Goal: Transaction & Acquisition: Purchase product/service

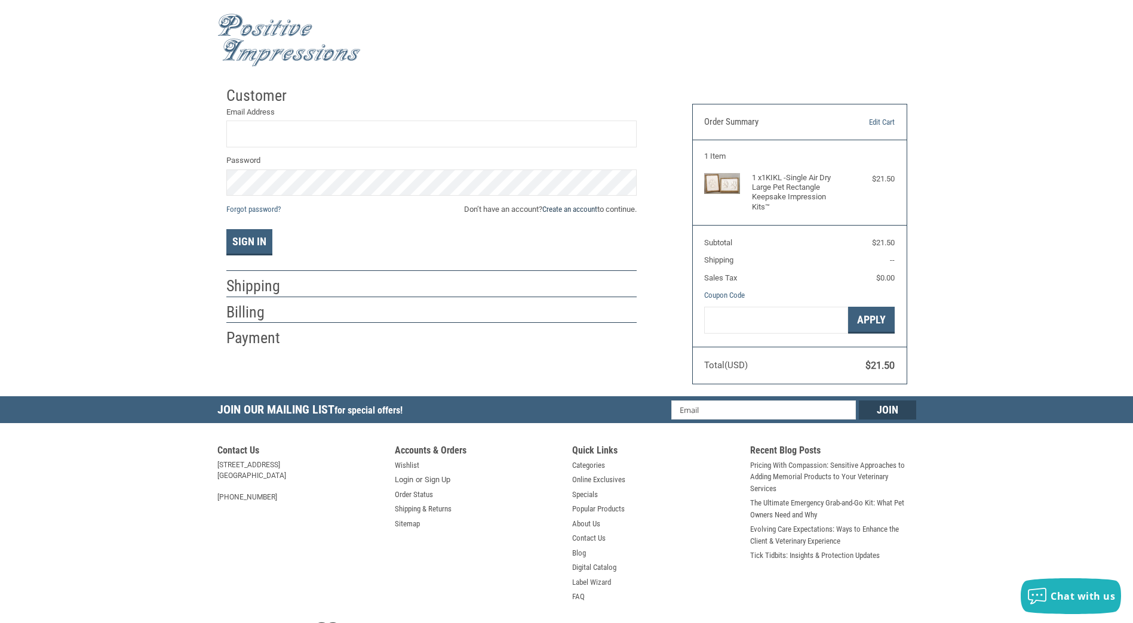
click at [560, 208] on link "Create an account" at bounding box center [569, 209] width 55 height 9
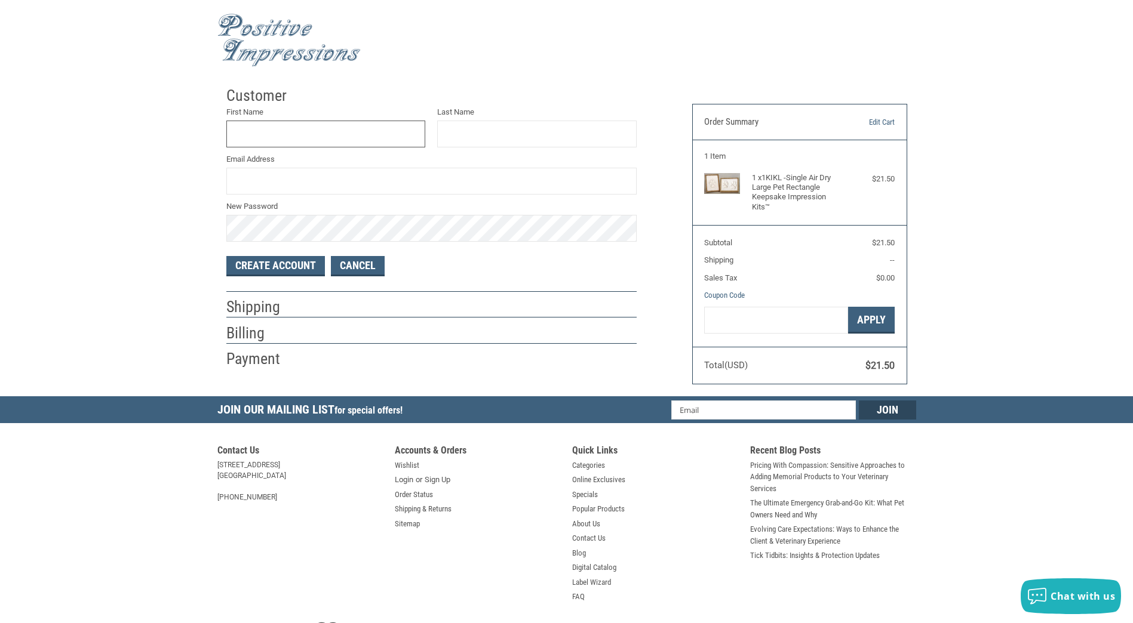
click at [383, 127] on input "First Name" at bounding box center [325, 134] width 199 height 27
type input "BRIAN"
click at [482, 134] on input "Last Name" at bounding box center [536, 134] width 199 height 27
type input "PHARNEY"
click at [510, 177] on input "Email Address" at bounding box center [431, 181] width 410 height 27
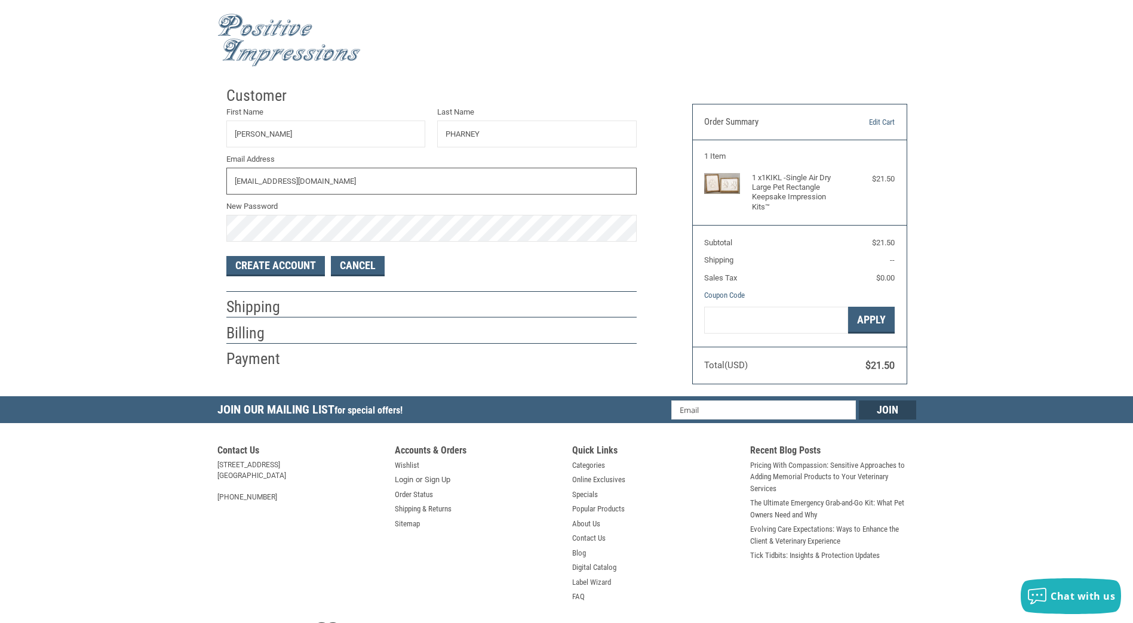
type input "BRPHARNEY@GMAIL.COM"
click at [277, 265] on button "Create Account" at bounding box center [275, 266] width 99 height 20
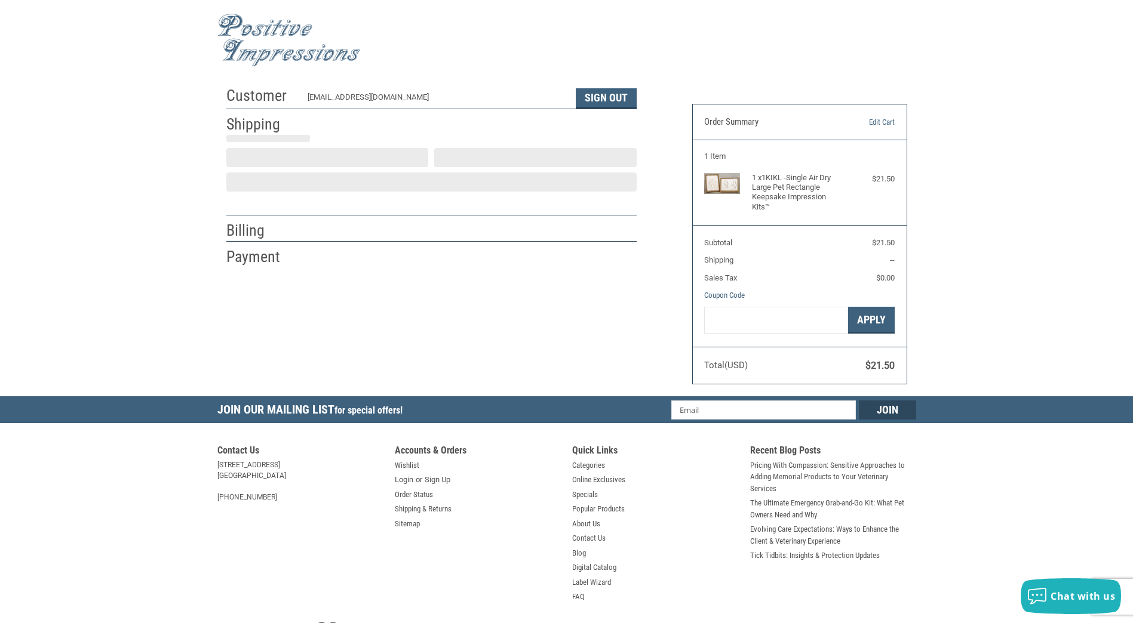
select select "US"
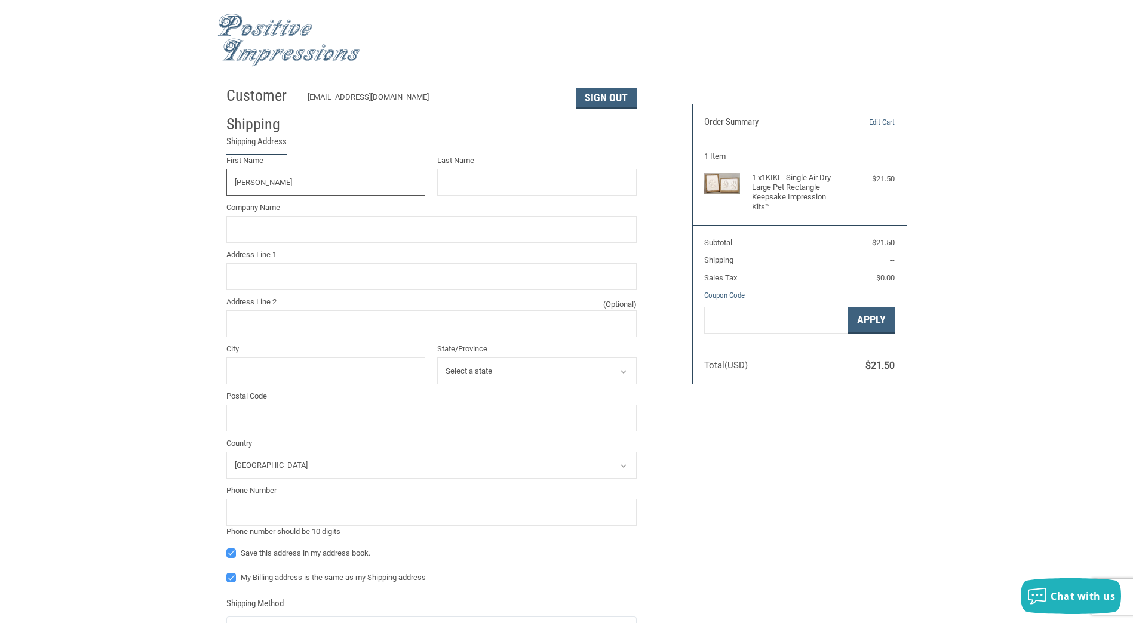
type input "BRIAN"
click at [506, 174] on input "Last Name" at bounding box center [536, 182] width 199 height 27
type input "PHARNEY"
click at [314, 275] on input "Address Line 1" at bounding box center [431, 276] width 410 height 27
type input "1249 W MAPLEWOOD ST"
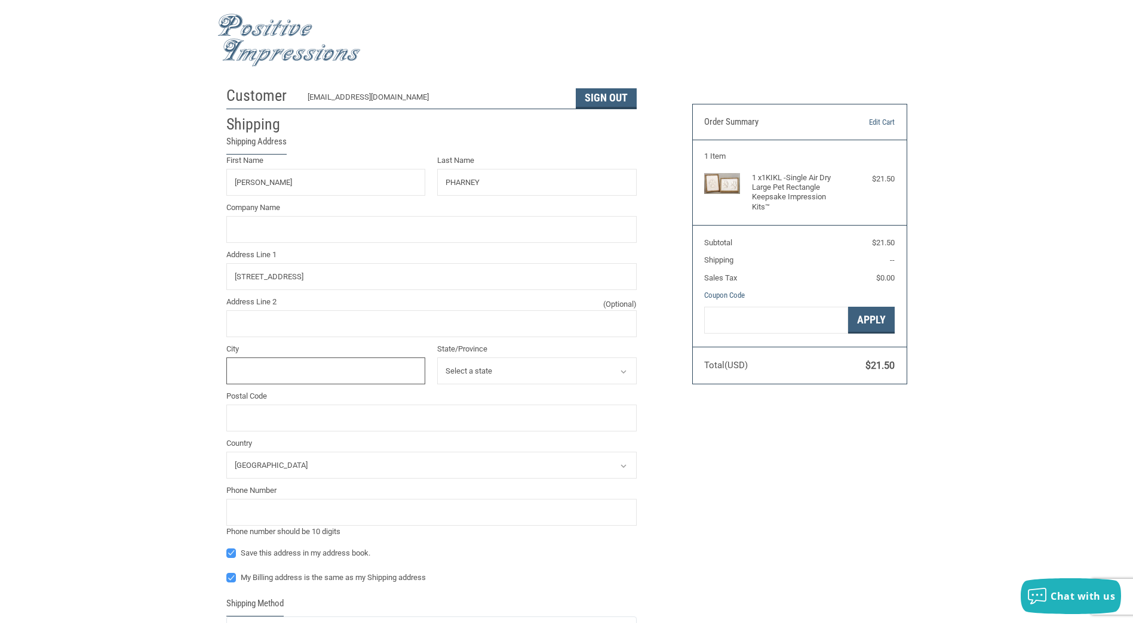
click at [408, 367] on input "City" at bounding box center [325, 371] width 199 height 27
type input "SPRINGFIELD"
click at [631, 375] on select "Select a state Alabama Alaska Arizona Arkansas California Colorado Connecticut …" at bounding box center [536, 371] width 199 height 27
select select "MO"
click at [437, 358] on select "Select a state Alabama Alaska Arizona Arkansas California Colorado Connecticut …" at bounding box center [536, 371] width 199 height 27
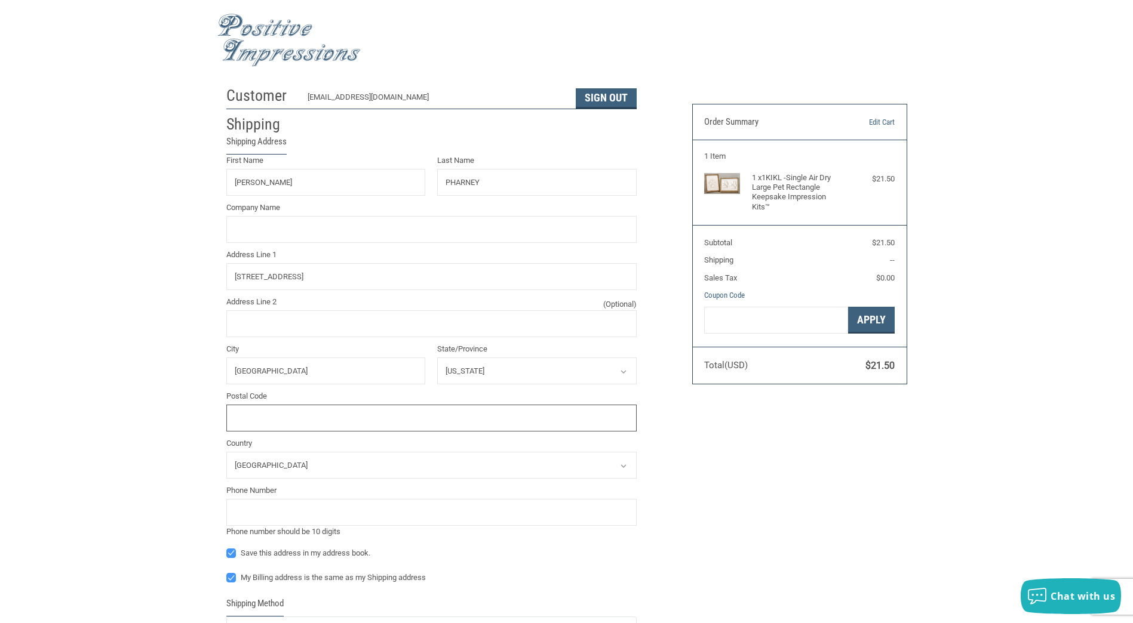
click at [301, 428] on input "Postal Code" at bounding box center [431, 418] width 410 height 27
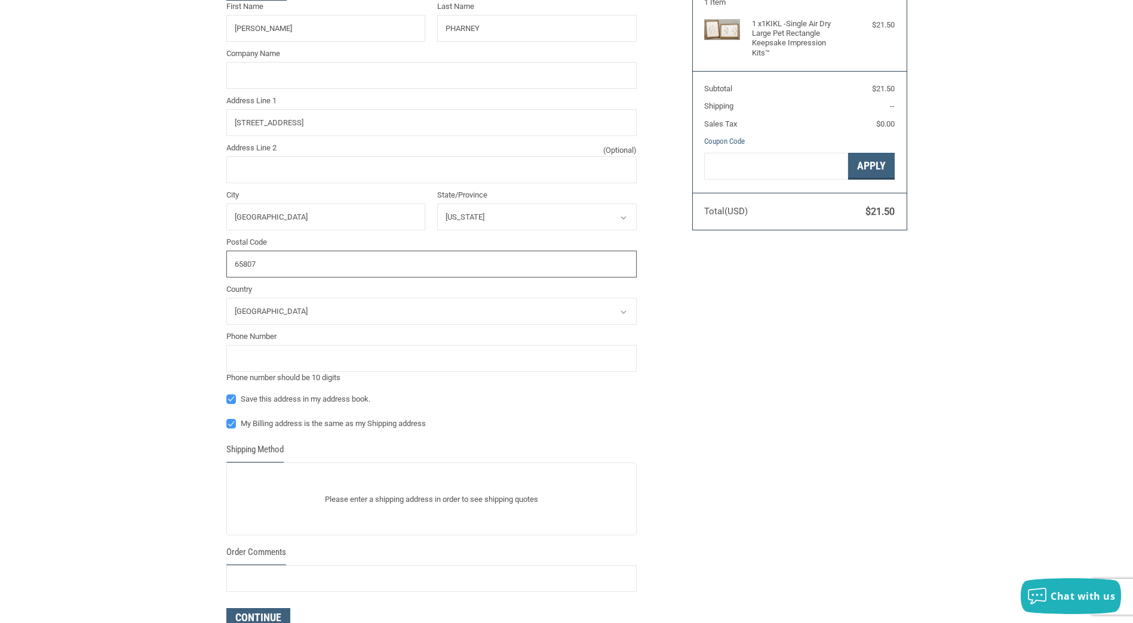
scroll to position [179, 0]
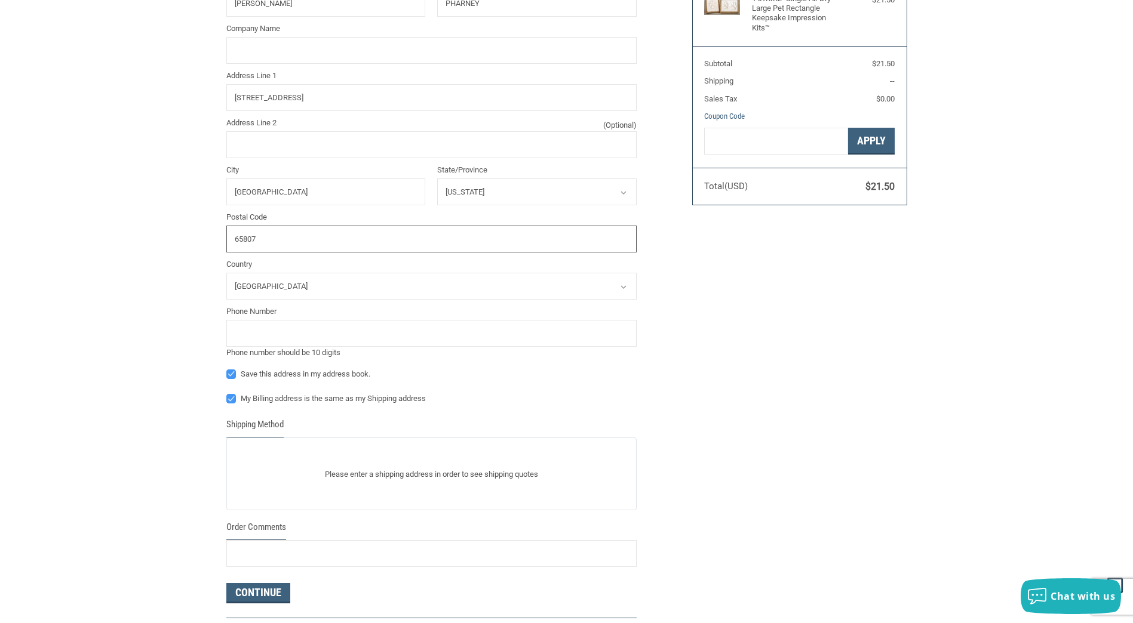
type input "65807"
click at [374, 333] on input "tel" at bounding box center [431, 333] width 410 height 27
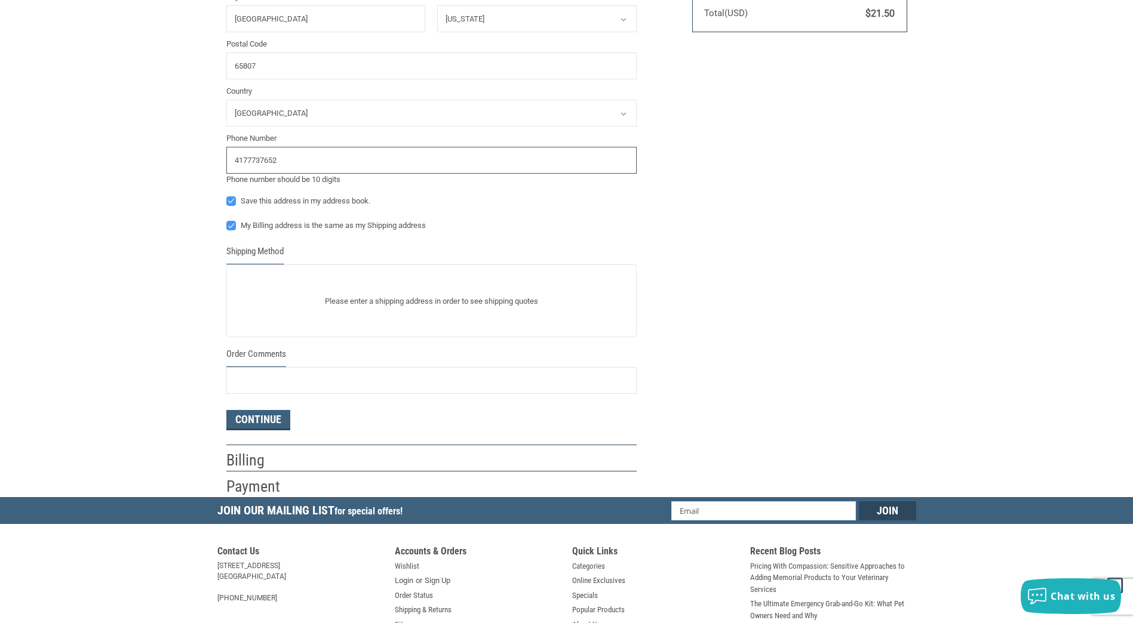
scroll to position [358, 0]
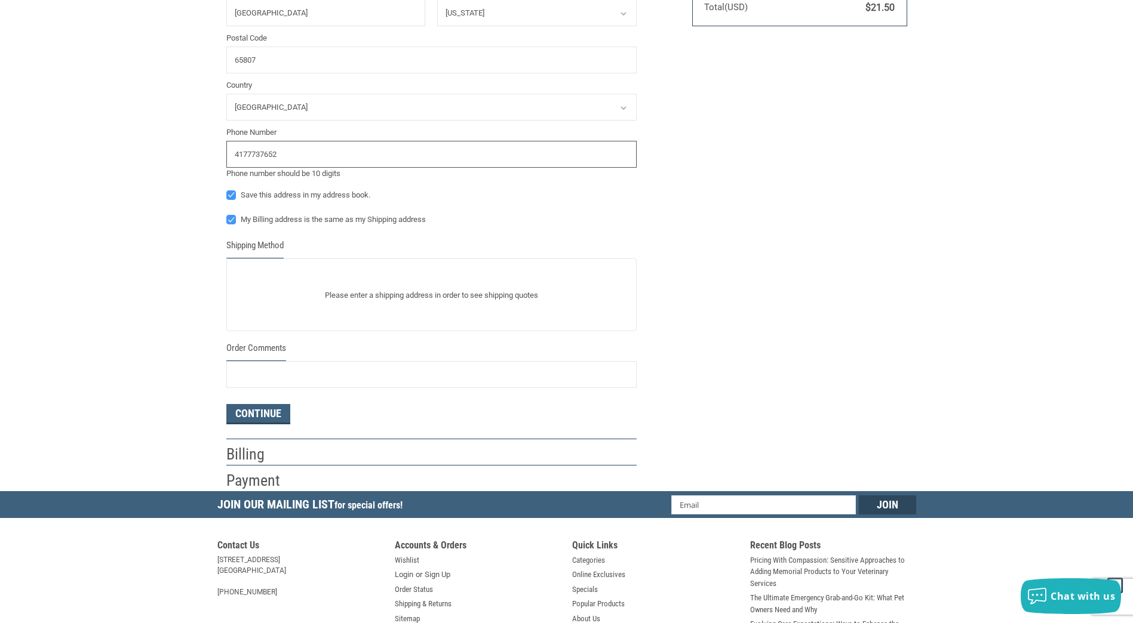
type input "4177737652"
click at [570, 286] on p "Please enter a shipping address in order to see shipping quotes" at bounding box center [431, 295] width 409 height 23
click at [254, 278] on div "Please enter a shipping address in order to see shipping quotes" at bounding box center [431, 295] width 410 height 73
click at [263, 416] on button "Continue" at bounding box center [258, 414] width 64 height 20
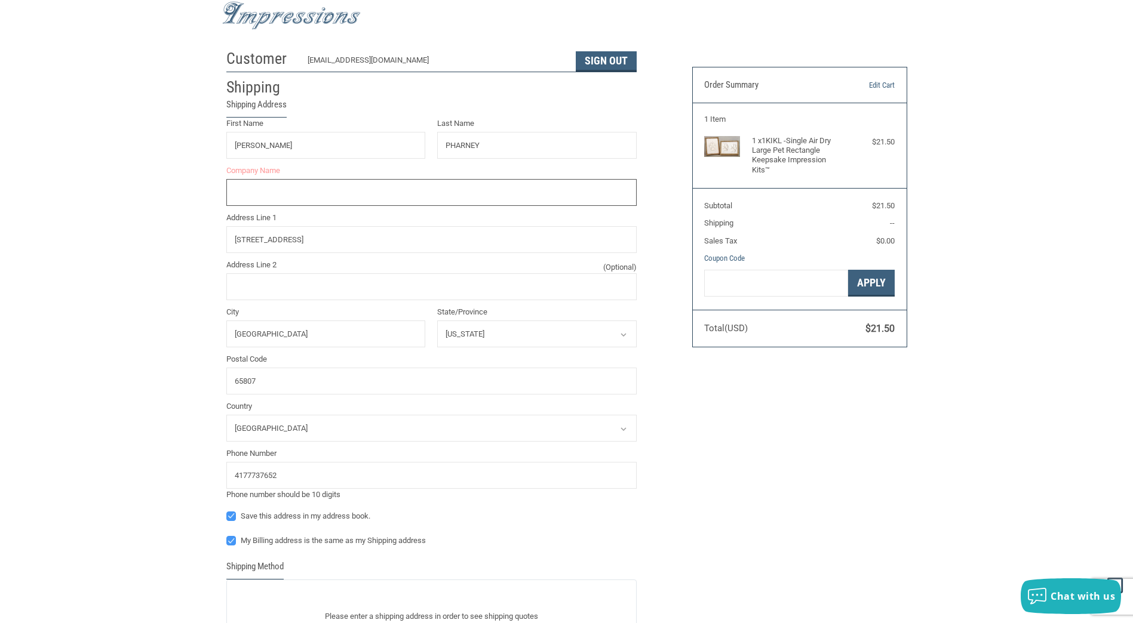
scroll to position [0, 0]
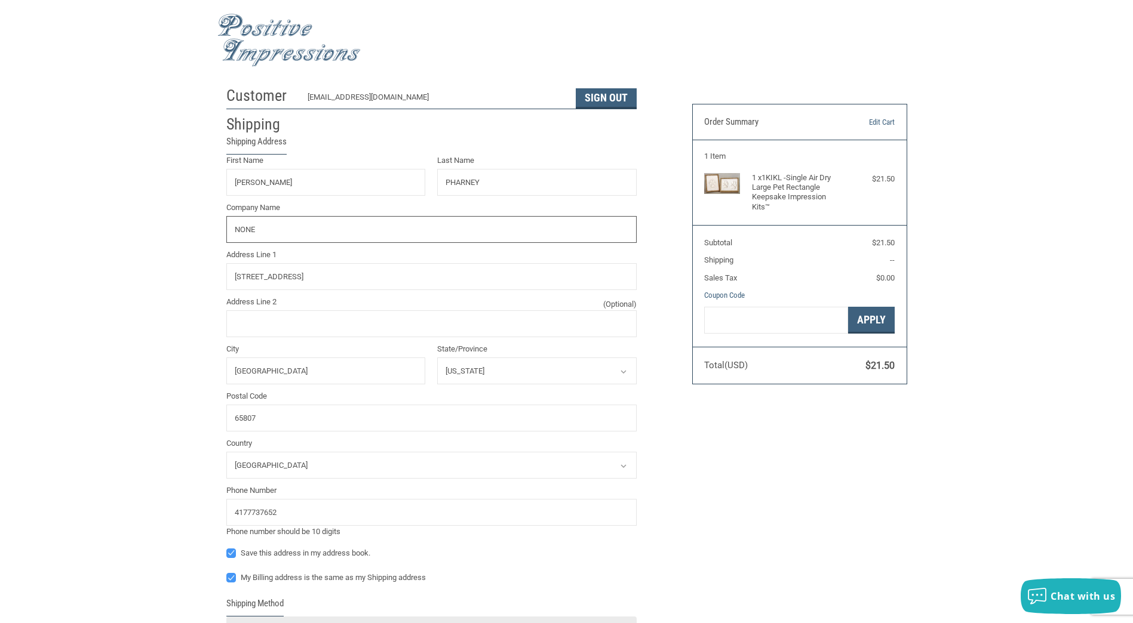
type input "NONE"
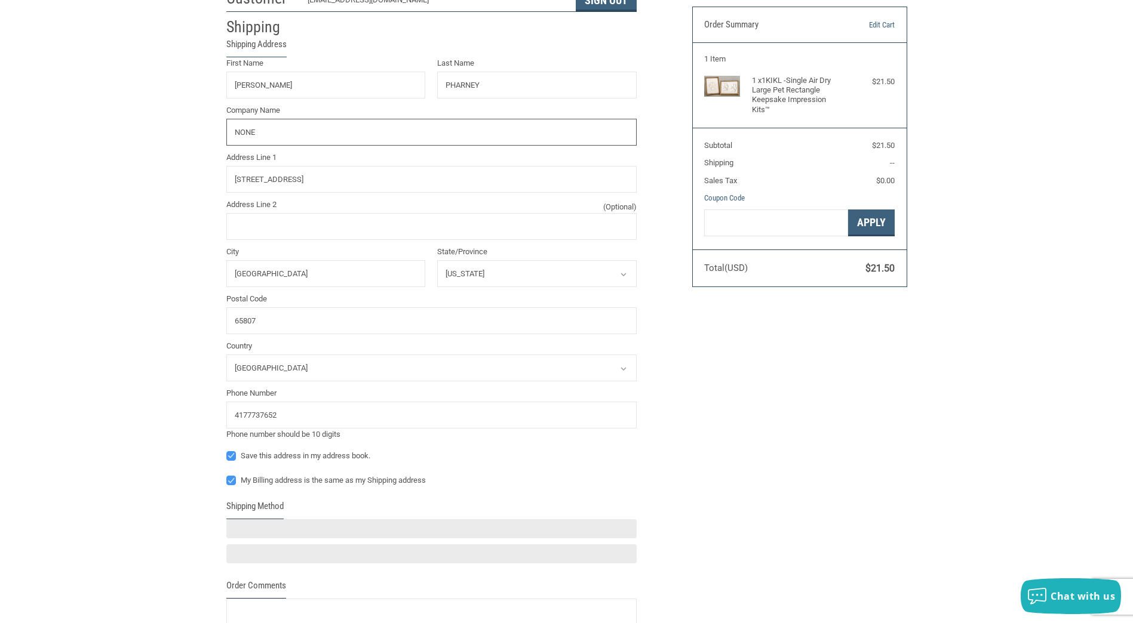
scroll to position [239, 0]
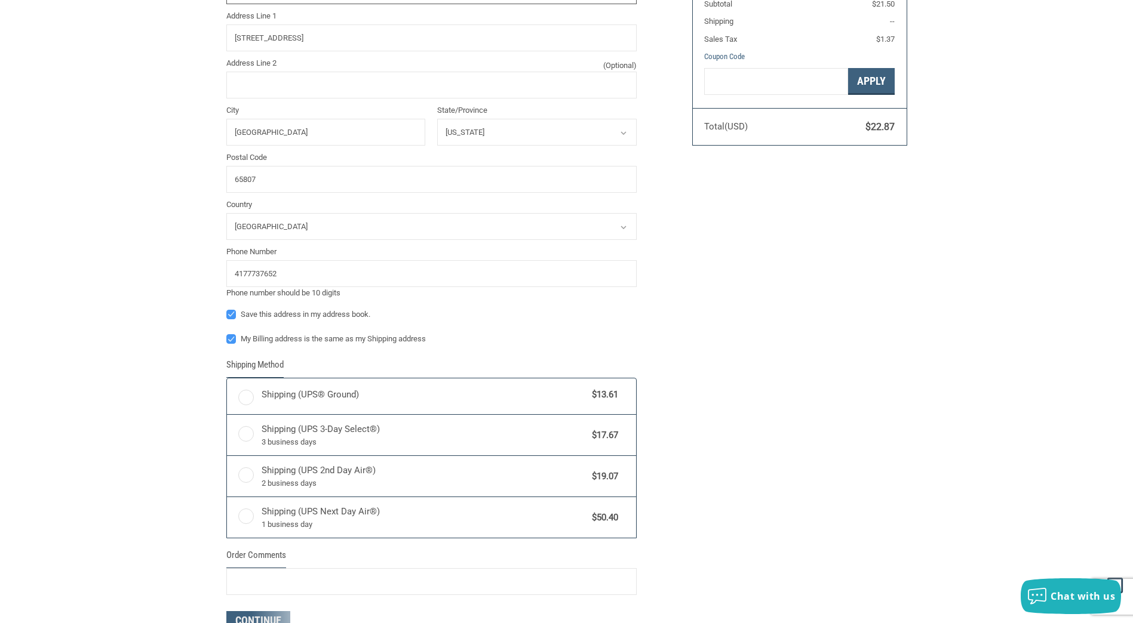
radio input "true"
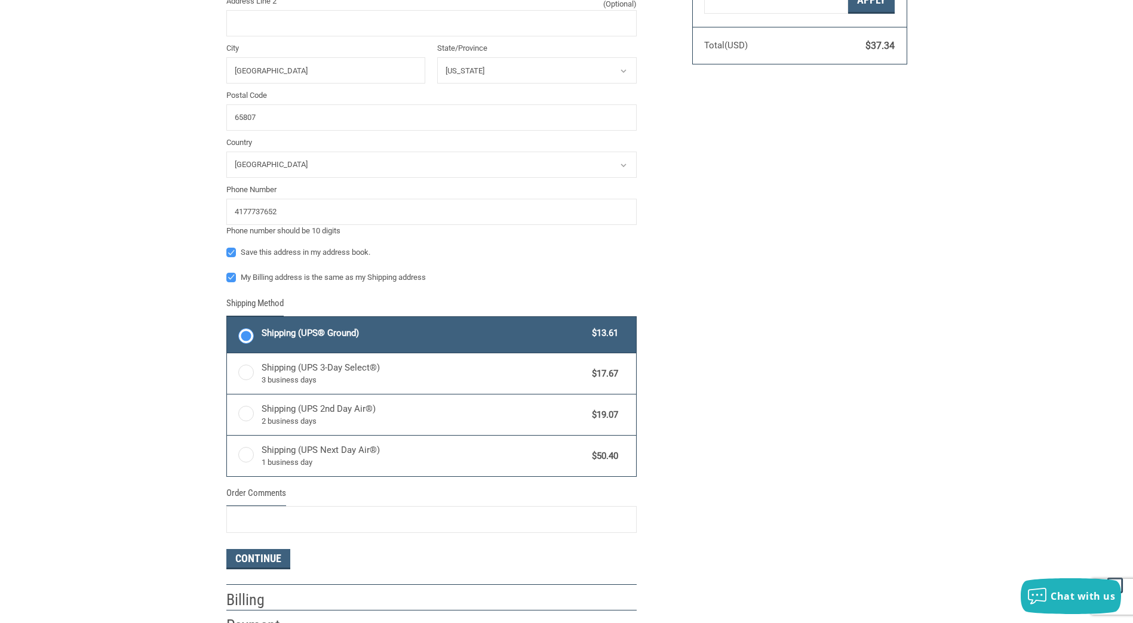
scroll to position [438, 0]
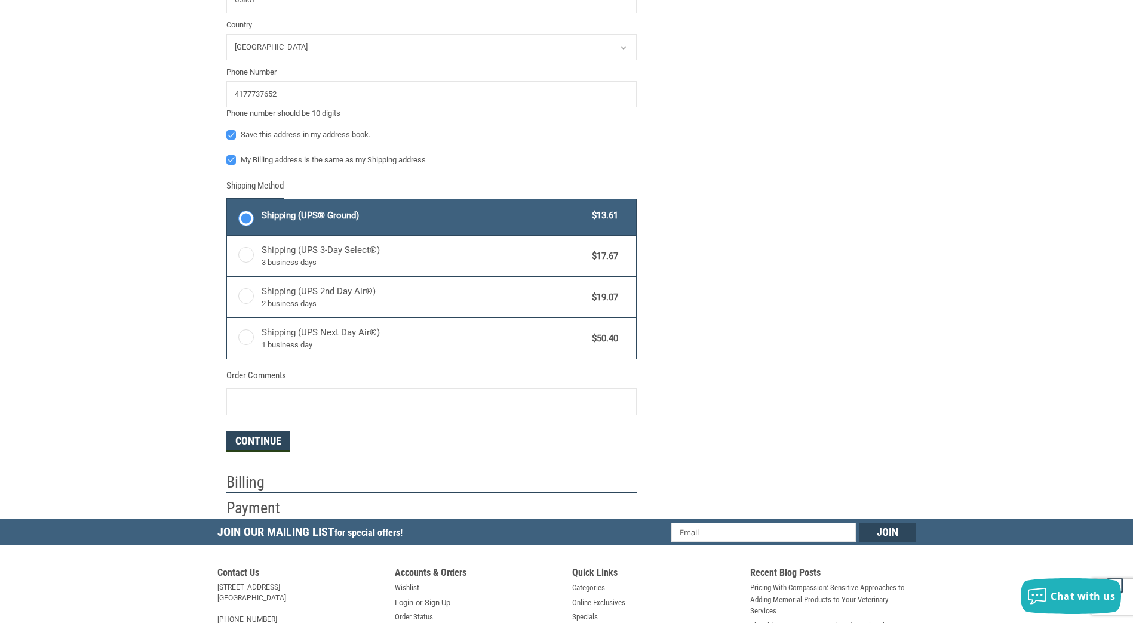
type input "NONE"
click at [248, 435] on button "Continue" at bounding box center [258, 442] width 64 height 20
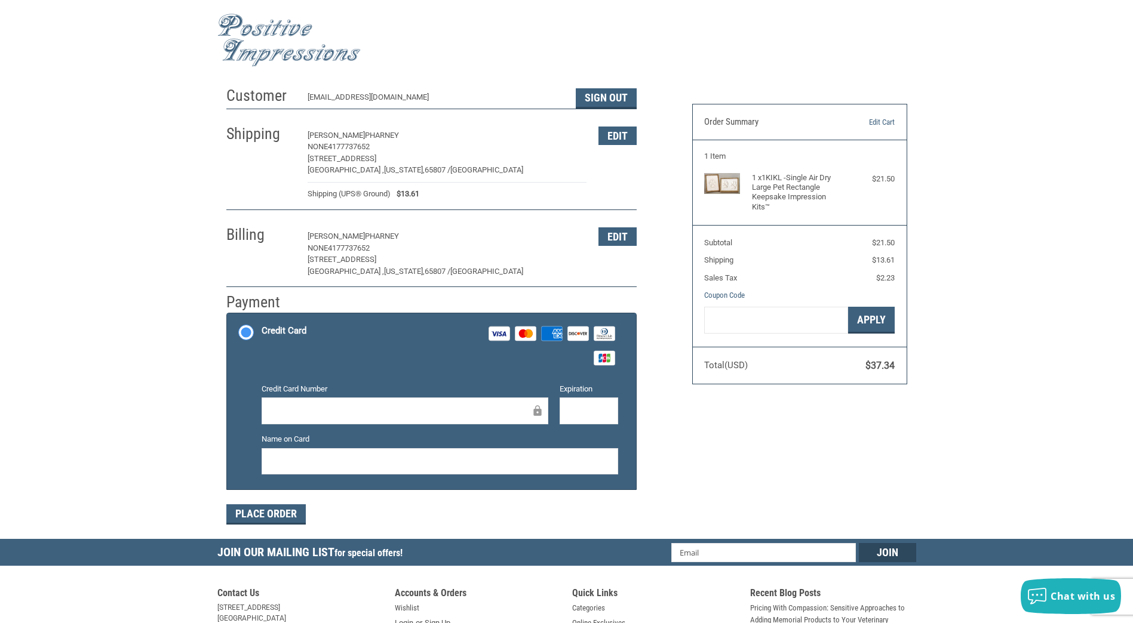
scroll to position [60, 0]
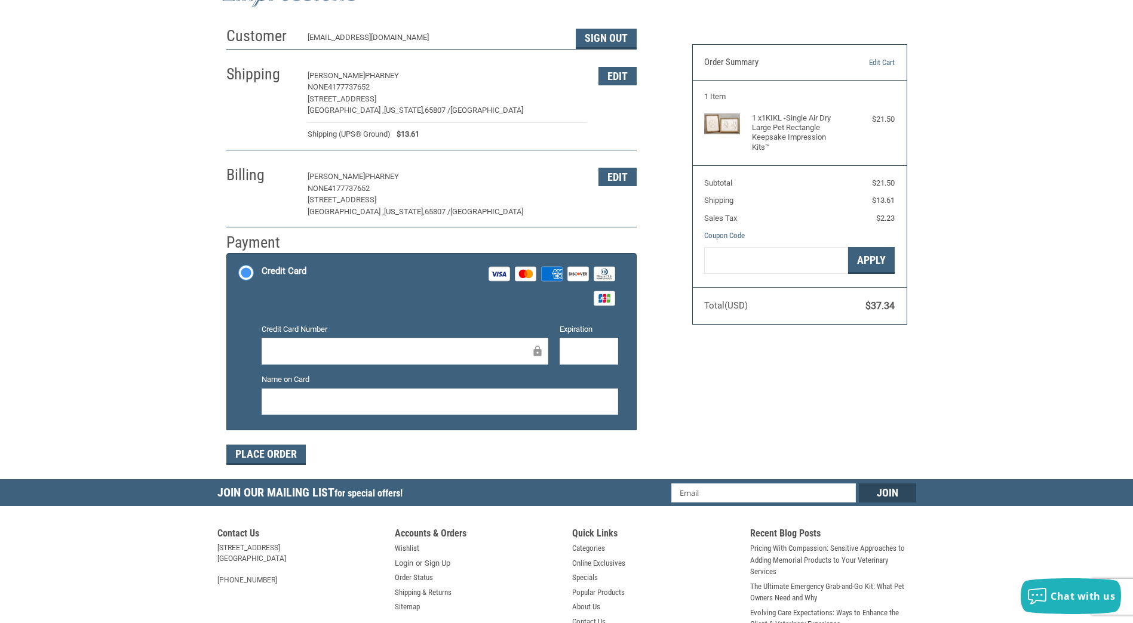
click at [352, 343] on div at bounding box center [405, 351] width 287 height 27
click at [469, 391] on div at bounding box center [440, 402] width 356 height 27
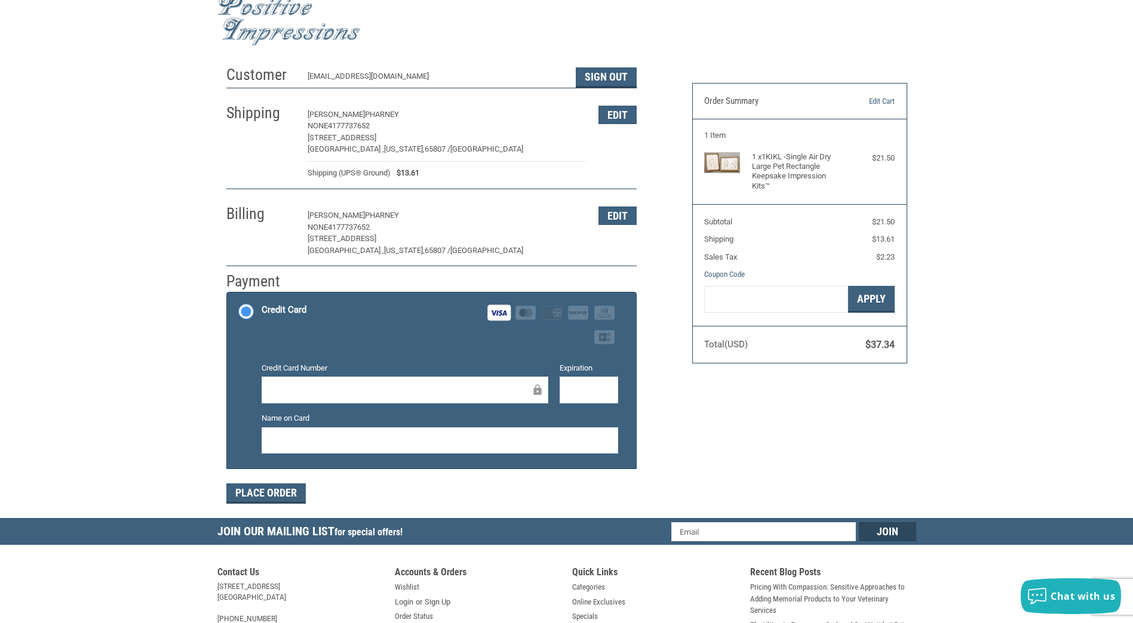
scroll to position [0, 0]
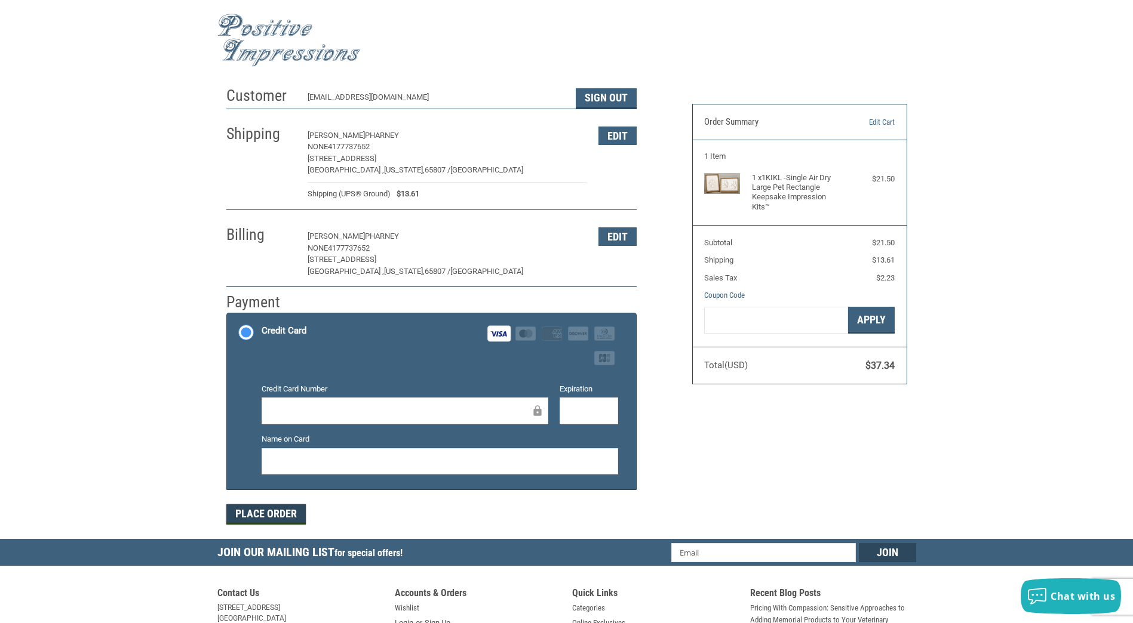
click at [268, 514] on button "Place Order" at bounding box center [265, 515] width 79 height 20
